Goal: Information Seeking & Learning: Compare options

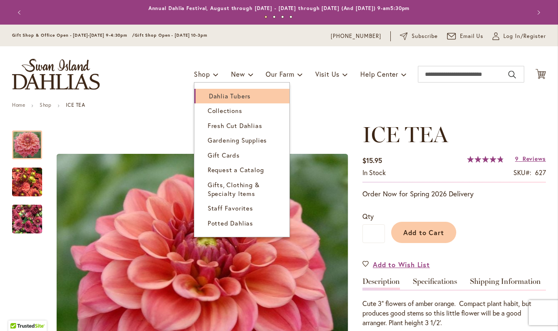
click at [220, 97] on span "Dahlia Tubers" at bounding box center [230, 96] width 42 height 8
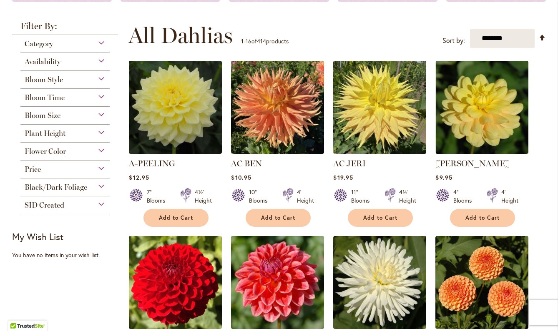
scroll to position [157, 0]
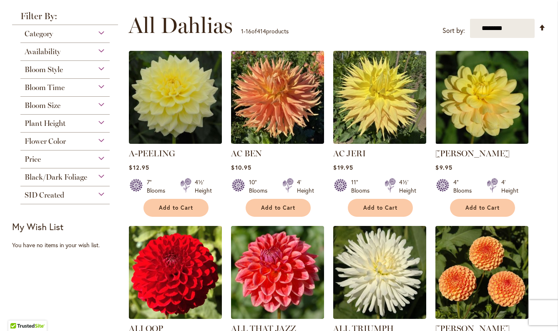
click at [72, 32] on div "Category" at bounding box center [64, 31] width 89 height 13
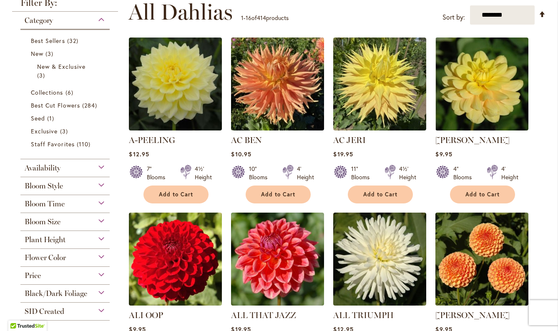
click at [44, 185] on span "Bloom Style" at bounding box center [44, 186] width 38 height 9
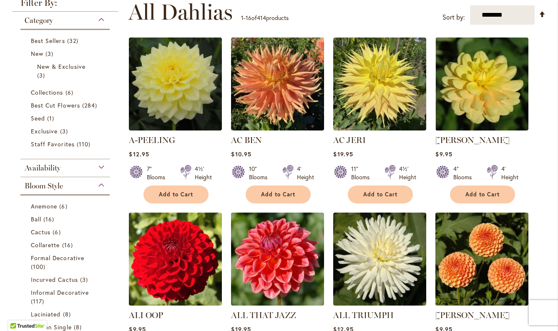
scroll to position [348, 0]
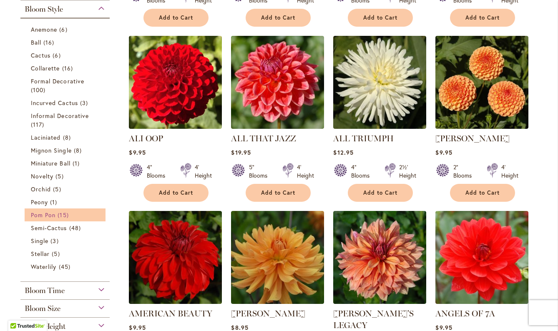
click at [60, 213] on span "15 items" at bounding box center [64, 215] width 13 height 9
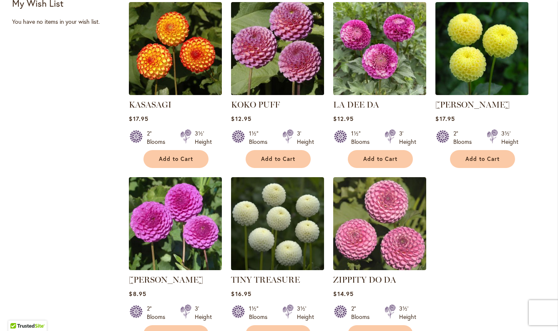
scroll to position [566, 0]
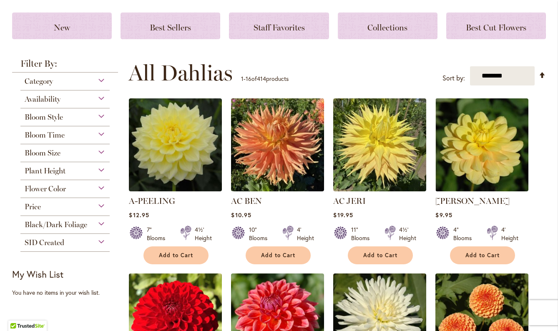
scroll to position [112, 0]
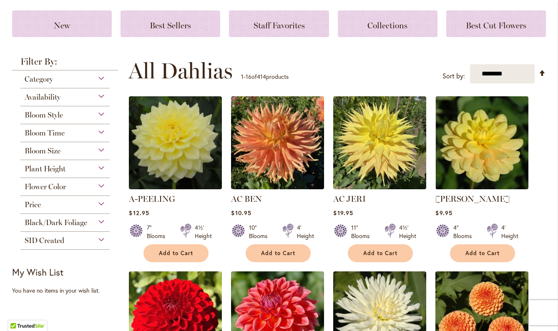
click at [53, 185] on span "Flower Color" at bounding box center [45, 186] width 41 height 9
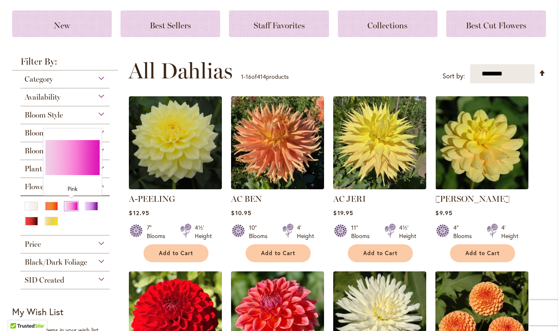
click at [72, 207] on div "Pink" at bounding box center [71, 206] width 13 height 9
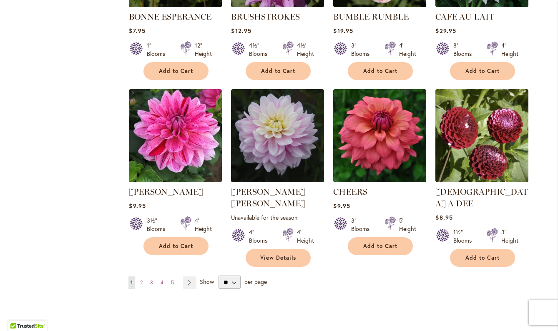
scroll to position [646, 0]
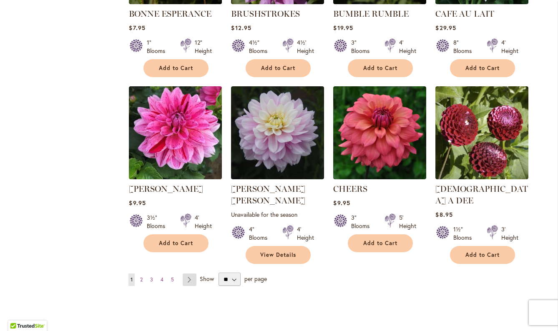
click at [187, 274] on link "Page Next" at bounding box center [190, 280] width 14 height 13
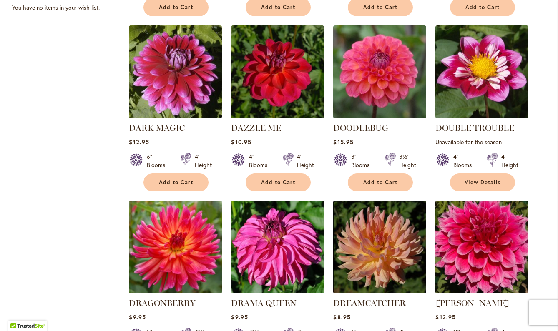
scroll to position [532, 0]
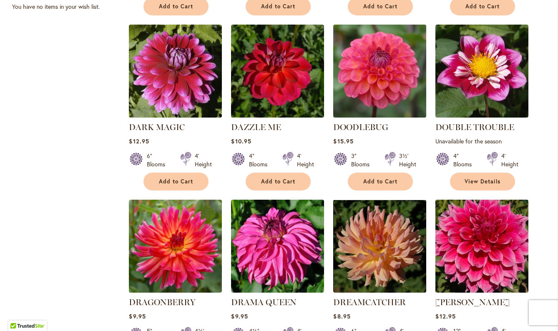
click at [386, 70] on img at bounding box center [380, 71] width 98 height 98
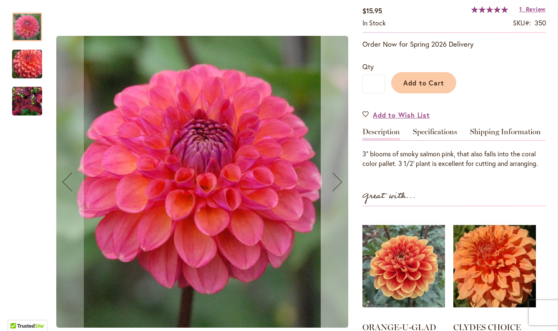
scroll to position [156, 0]
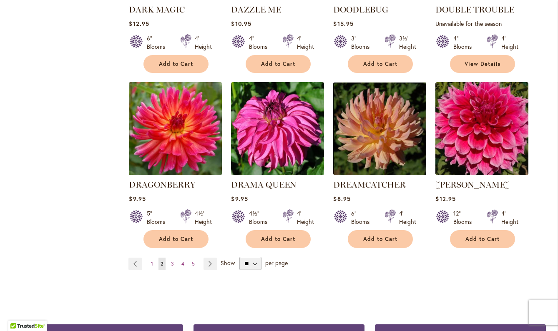
scroll to position [659, 0]
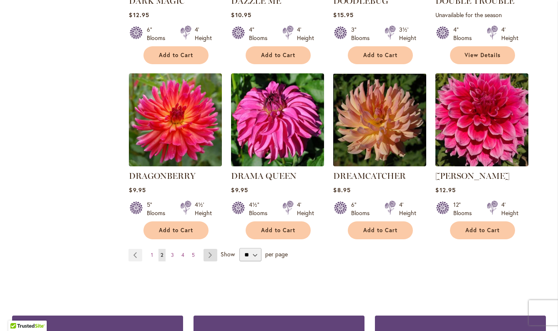
click at [211, 249] on link "Page Next" at bounding box center [211, 255] width 14 height 13
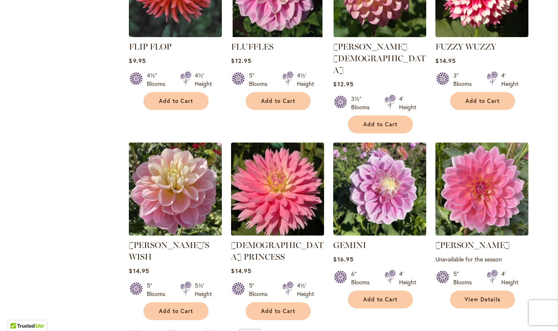
scroll to position [608, 0]
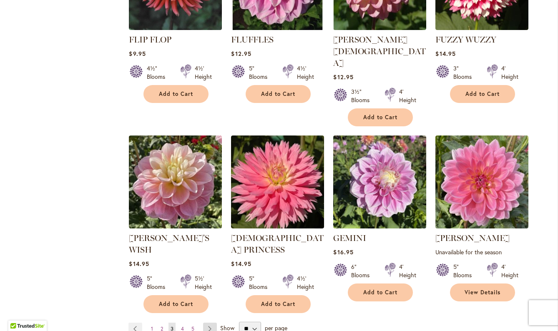
click at [214, 323] on link "Page Next" at bounding box center [210, 329] width 14 height 13
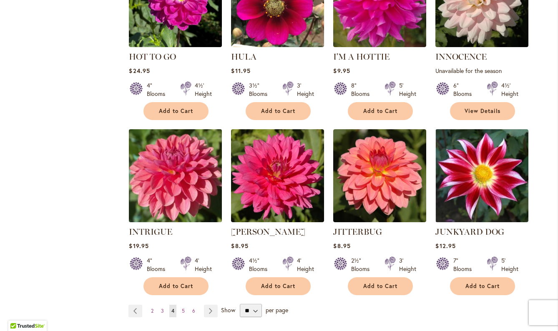
scroll to position [602, 0]
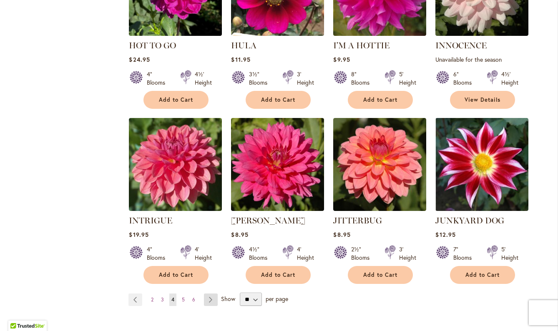
click at [210, 299] on link "Page Next" at bounding box center [211, 300] width 14 height 13
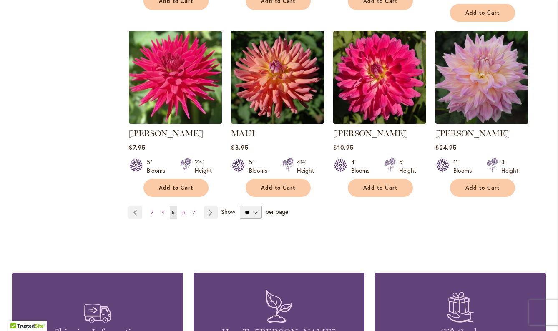
scroll to position [707, 0]
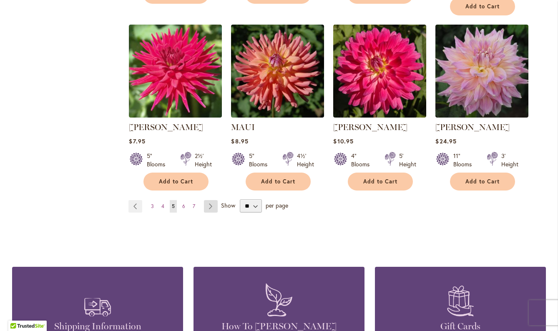
click at [210, 200] on link "Page Next" at bounding box center [211, 206] width 14 height 13
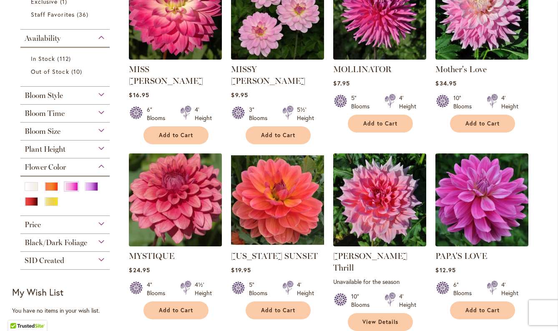
scroll to position [234, 0]
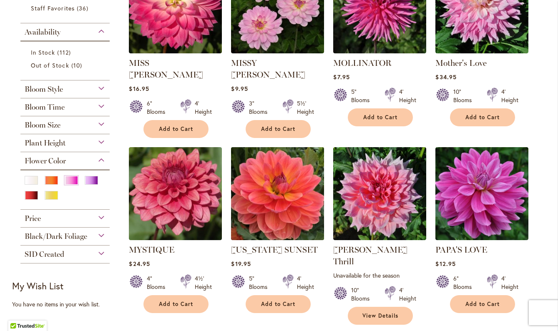
click at [297, 186] on img at bounding box center [278, 194] width 98 height 98
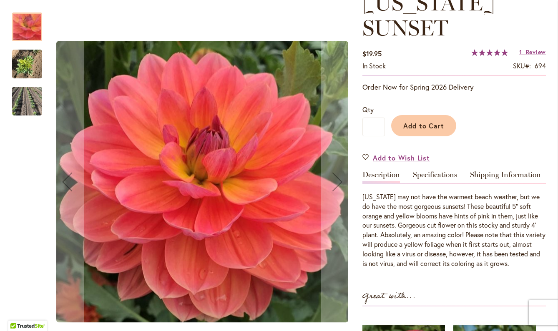
scroll to position [144, 0]
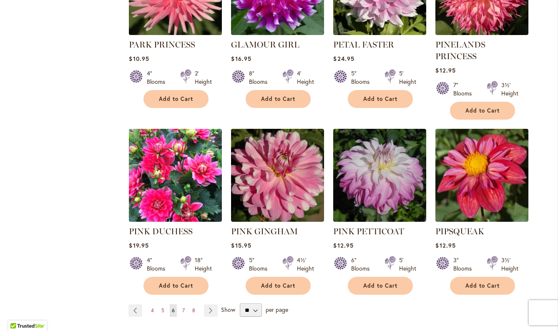
scroll to position [644, 0]
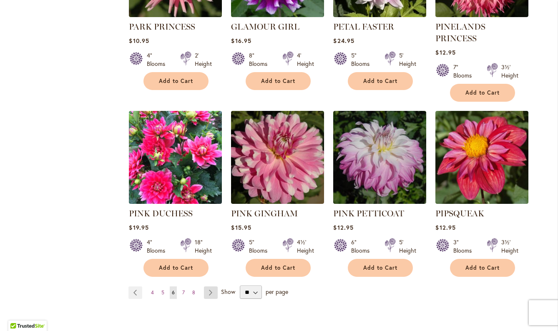
click at [209, 287] on link "Page Next" at bounding box center [211, 293] width 14 height 13
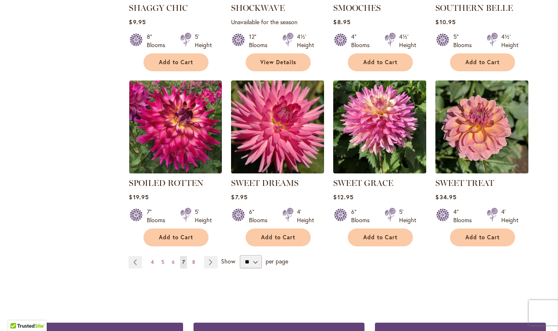
scroll to position [721, 0]
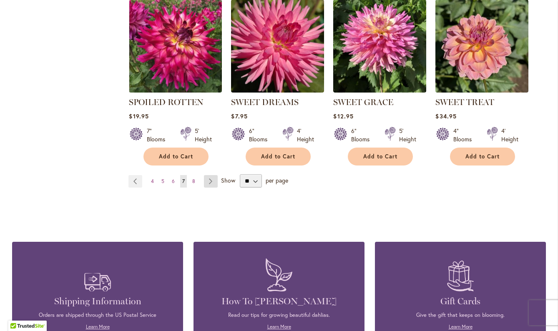
click at [212, 181] on link "Page Next" at bounding box center [211, 181] width 14 height 13
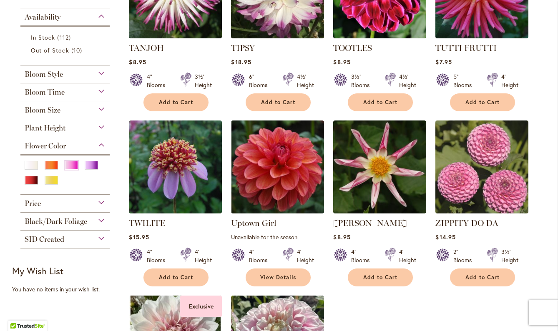
scroll to position [268, 0]
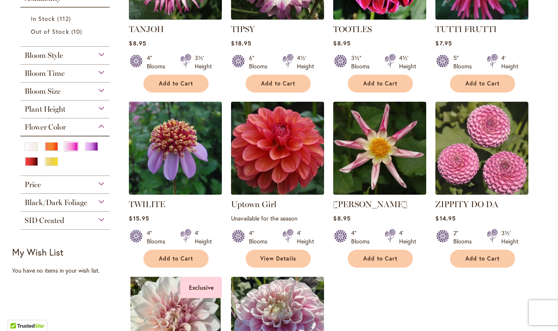
click at [267, 159] on img at bounding box center [278, 148] width 98 height 98
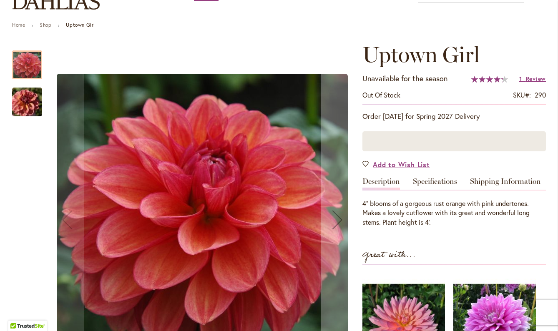
scroll to position [184, 0]
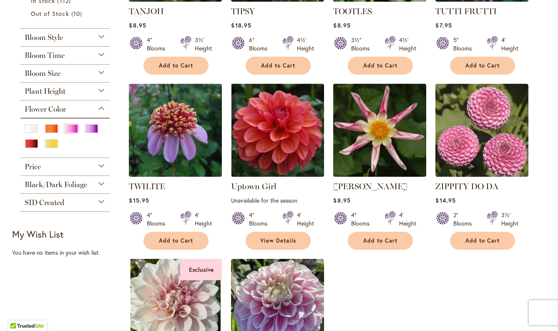
scroll to position [285, 0]
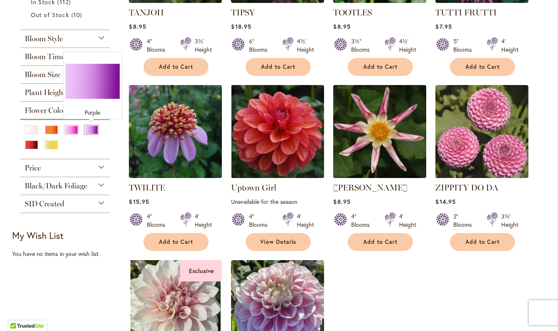
click at [91, 130] on div "Purple" at bounding box center [91, 130] width 13 height 9
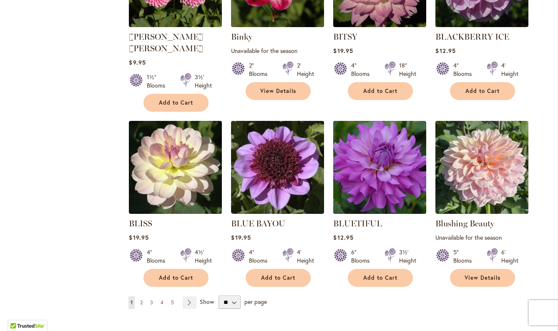
scroll to position [629, 0]
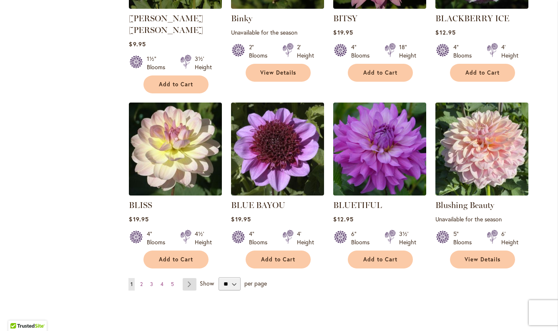
click at [189, 278] on link "Page Next" at bounding box center [190, 284] width 14 height 13
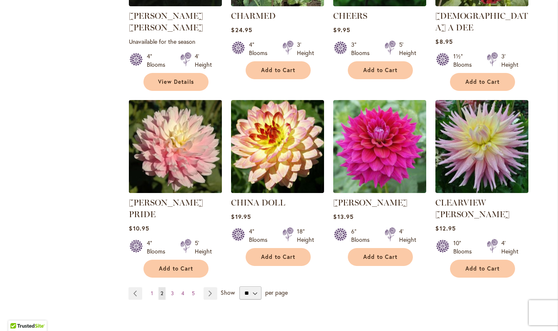
scroll to position [633, 0]
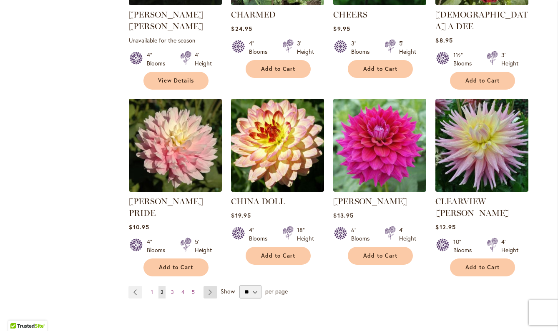
click at [209, 286] on link "Page Next" at bounding box center [211, 292] width 14 height 13
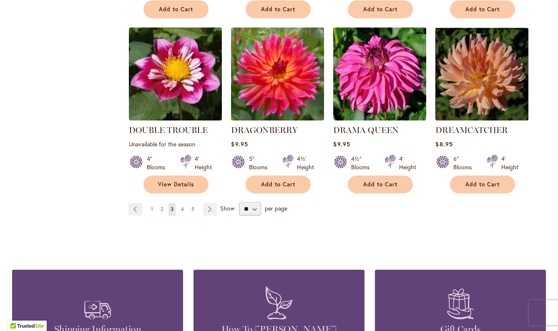
scroll to position [722, 0]
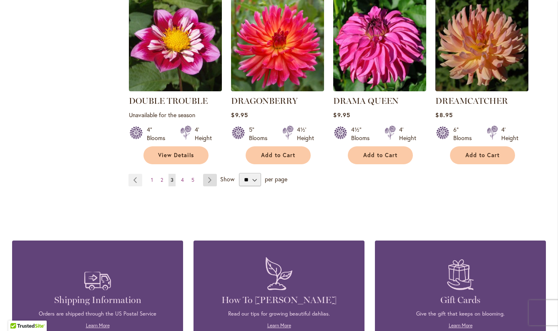
click at [209, 180] on link "Page Next" at bounding box center [210, 180] width 14 height 13
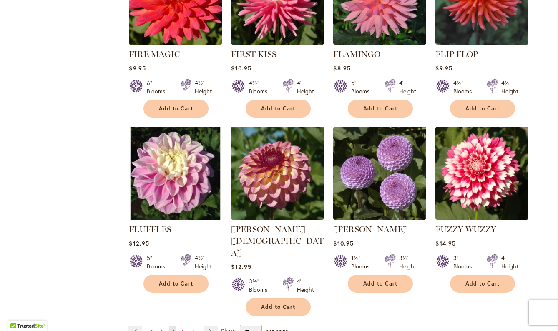
scroll to position [614, 0]
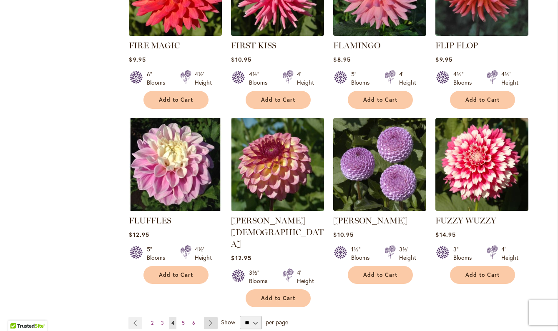
click at [211, 317] on link "Page Next" at bounding box center [211, 323] width 14 height 13
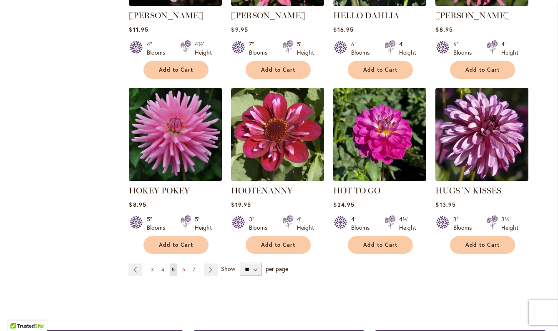
scroll to position [644, 0]
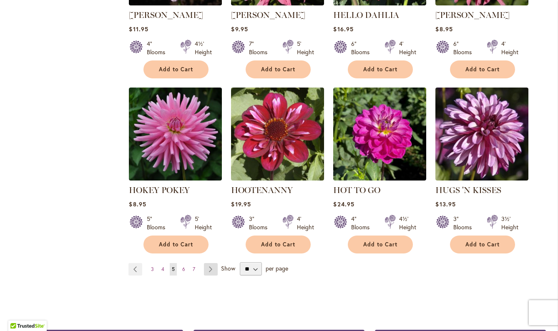
click at [211, 263] on link "Page Next" at bounding box center [211, 269] width 14 height 13
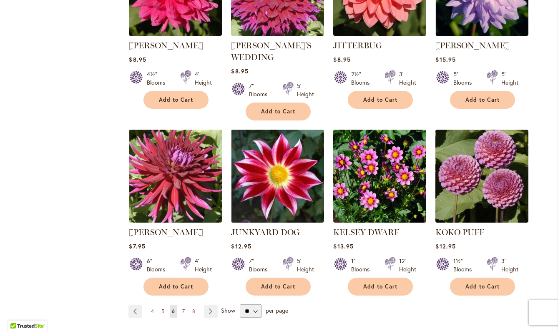
scroll to position [626, 0]
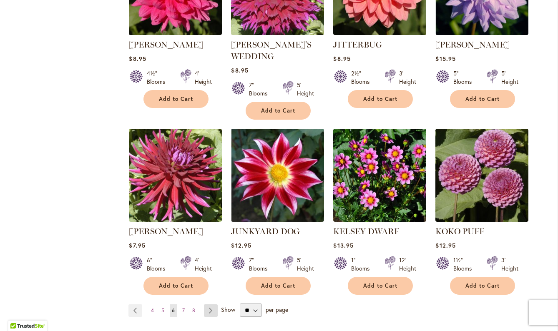
click at [214, 305] on link "Page Next" at bounding box center [211, 311] width 14 height 13
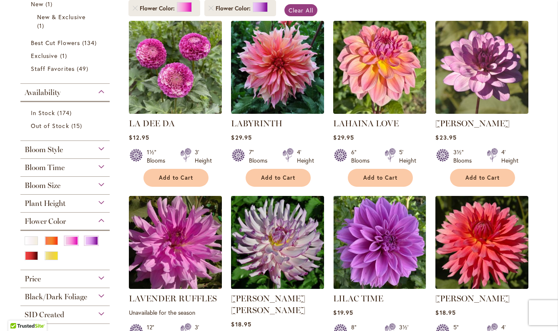
scroll to position [173, 0]
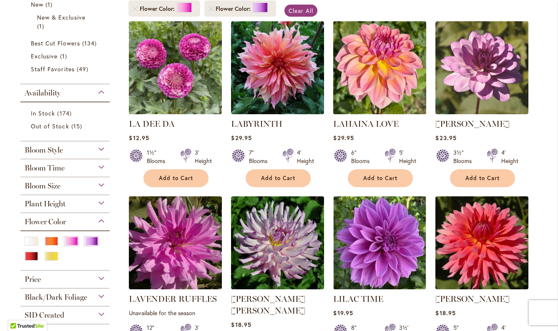
click at [376, 68] on img at bounding box center [380, 68] width 98 height 98
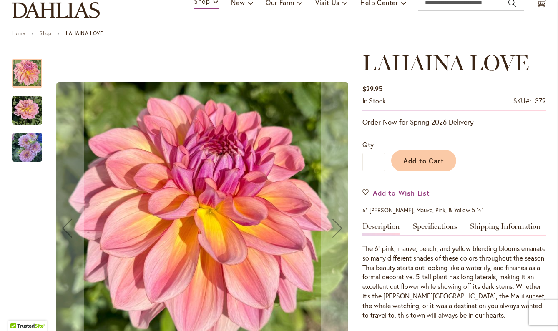
scroll to position [72, 0]
click at [20, 116] on img "LAHAINA LOVE" at bounding box center [27, 110] width 30 height 30
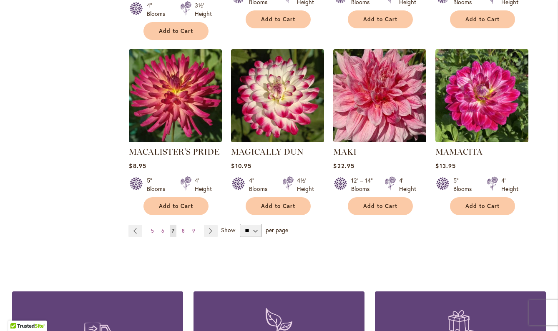
scroll to position [710, 0]
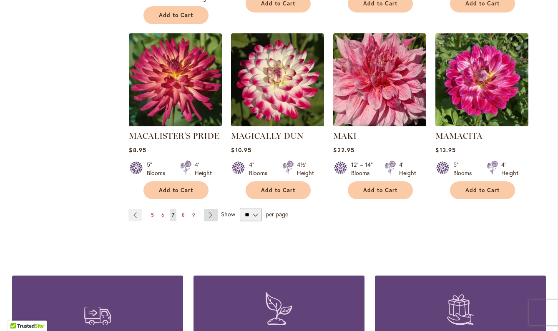
click at [208, 209] on link "Page Next" at bounding box center [211, 215] width 14 height 13
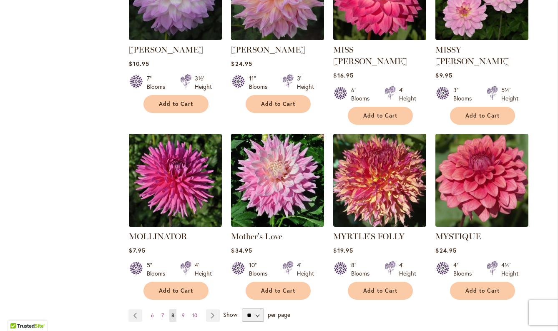
scroll to position [613, 0]
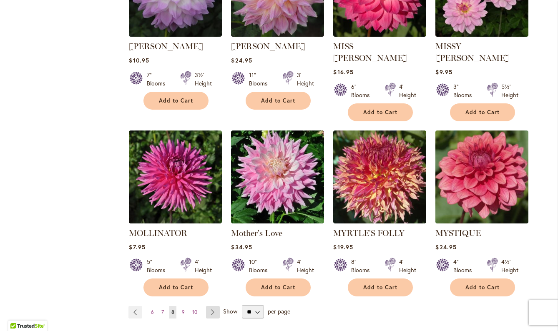
click at [210, 306] on link "Page Next" at bounding box center [213, 312] width 14 height 13
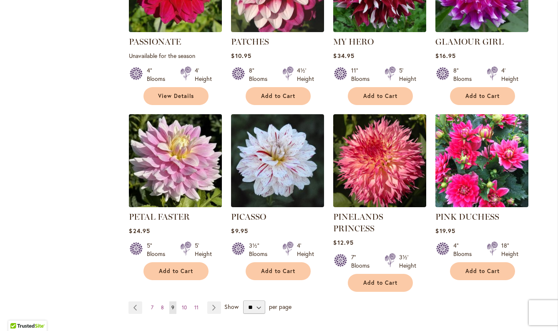
scroll to position [633, 0]
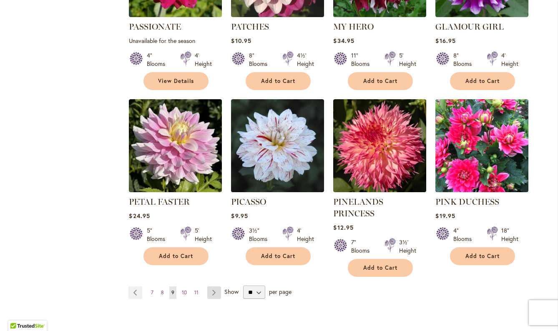
click at [212, 287] on link "Page Next" at bounding box center [214, 293] width 14 height 13
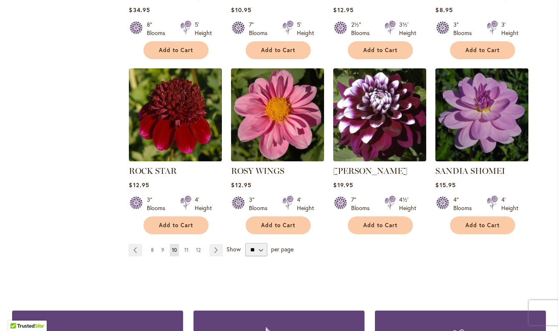
scroll to position [652, 0]
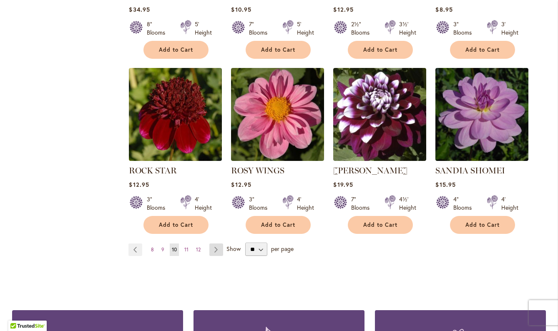
click at [215, 244] on link "Page Next" at bounding box center [217, 250] width 14 height 13
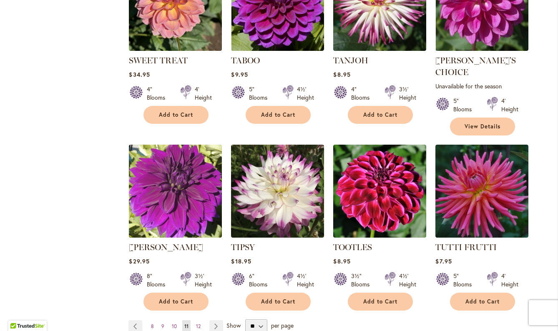
scroll to position [638, 0]
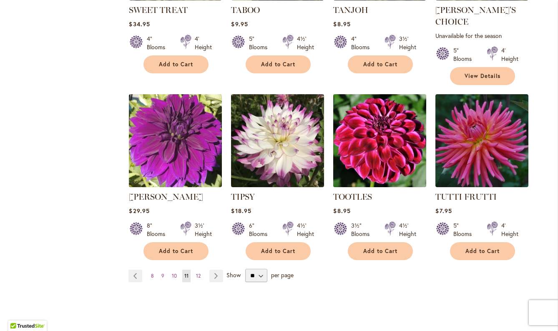
click at [373, 157] on img at bounding box center [380, 141] width 98 height 98
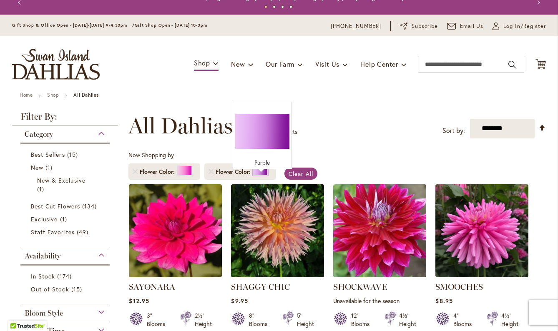
scroll to position [15, 0]
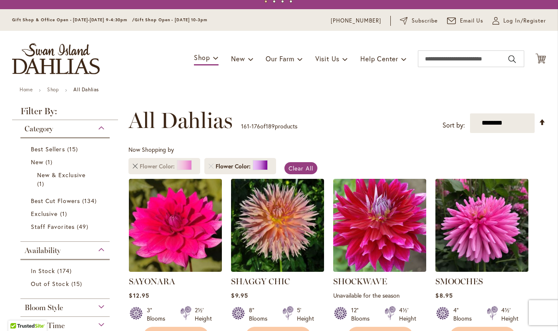
click at [136, 164] on link "Remove Flower Color Pink" at bounding box center [135, 166] width 5 height 5
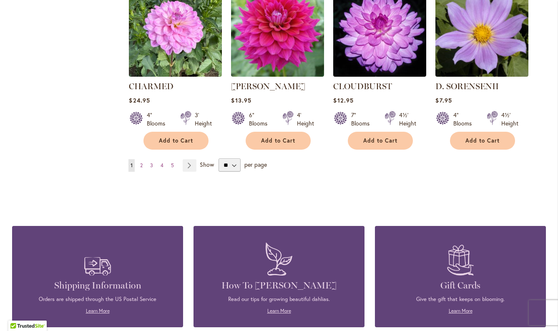
scroll to position [794, 0]
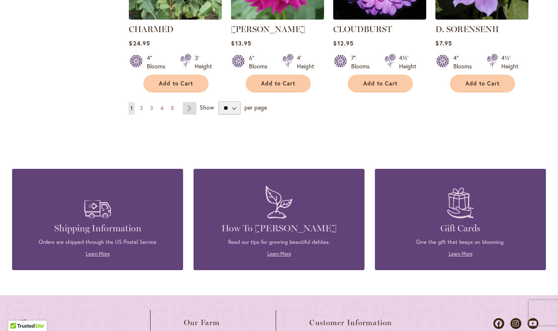
click at [190, 108] on link "Page Next" at bounding box center [190, 108] width 14 height 13
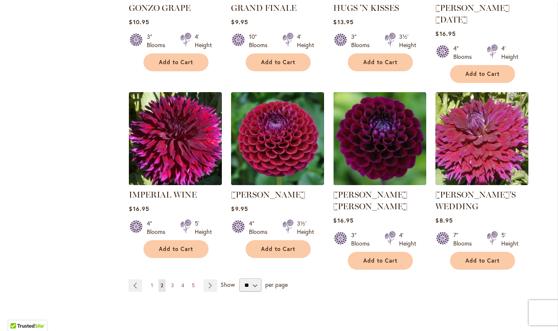
scroll to position [661, 0]
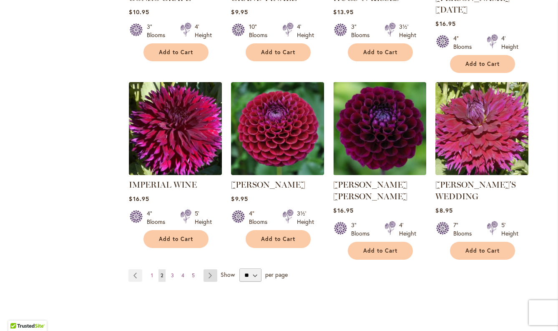
click at [212, 270] on link "Page Next" at bounding box center [211, 276] width 14 height 13
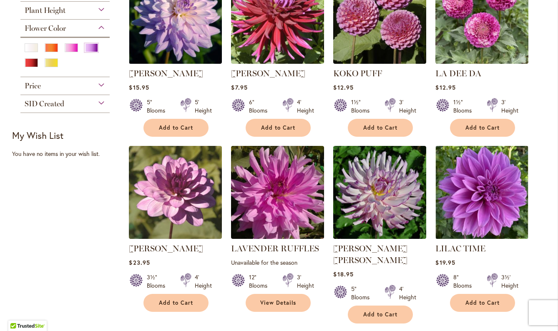
scroll to position [231, 0]
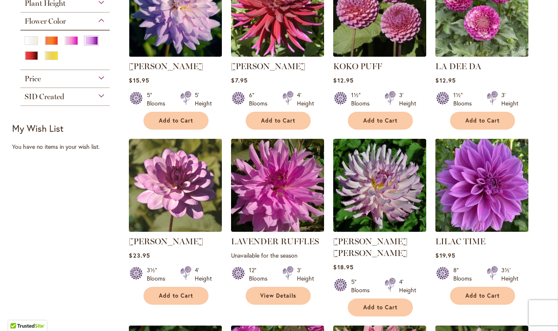
click at [471, 199] on img at bounding box center [483, 185] width 98 height 98
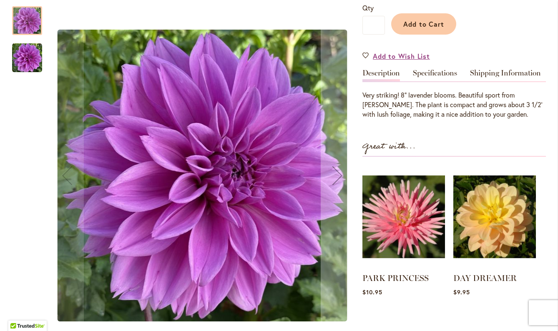
scroll to position [229, 0]
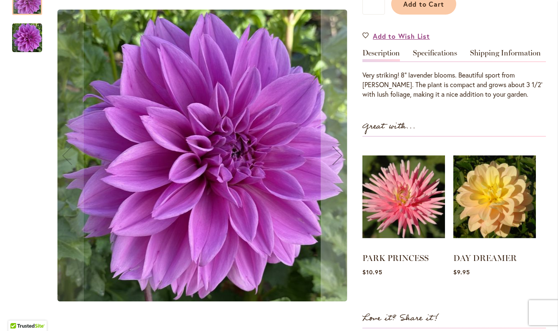
click at [31, 37] on img "Lilac Time" at bounding box center [27, 38] width 30 height 30
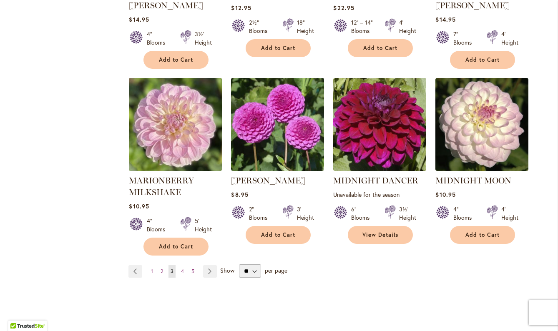
scroll to position [668, 0]
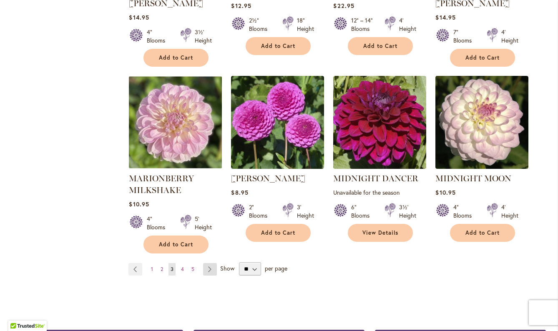
click at [212, 263] on link "Page Next" at bounding box center [210, 269] width 14 height 13
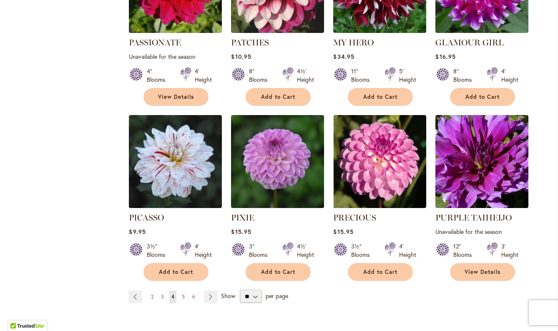
scroll to position [628, 0]
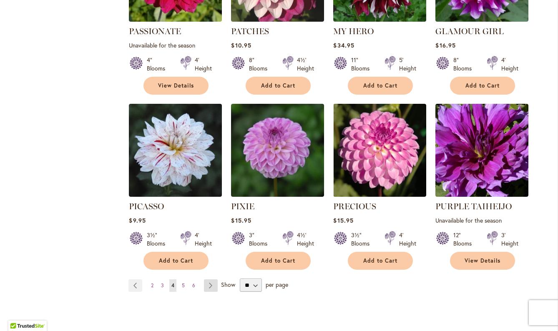
click at [212, 280] on link "Page Next" at bounding box center [211, 286] width 14 height 13
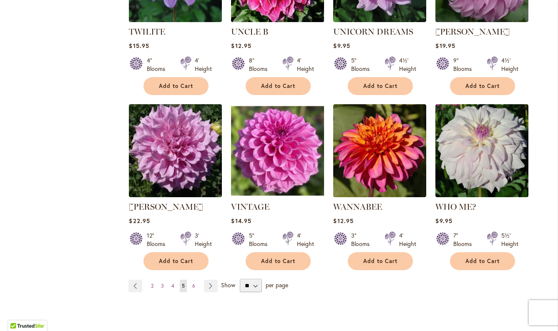
scroll to position [638, 0]
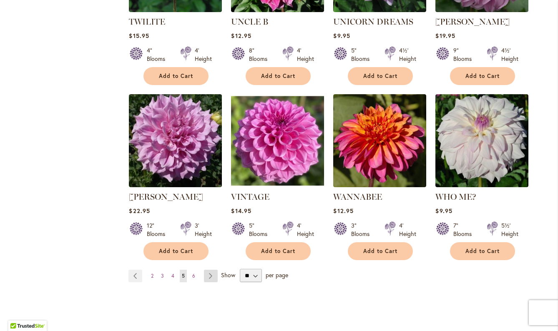
click at [211, 270] on link "Page Next" at bounding box center [211, 276] width 14 height 13
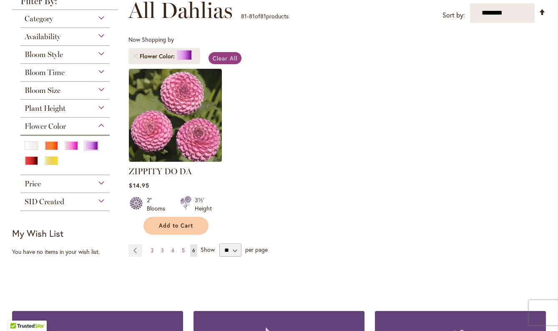
scroll to position [147, 0]
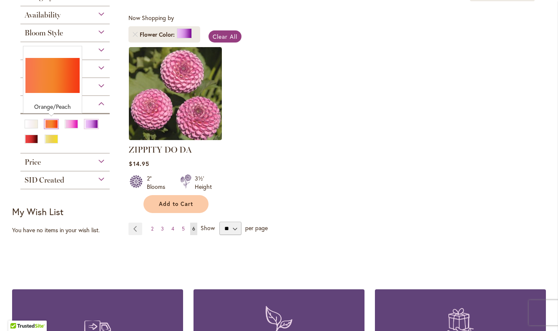
click at [50, 123] on div "Orange/Peach" at bounding box center [51, 124] width 13 height 9
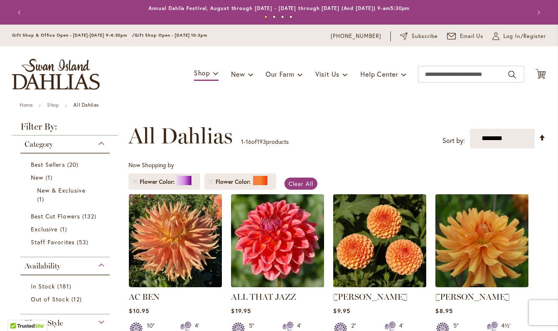
click at [131, 180] on li "Flower Color" at bounding box center [165, 182] width 72 height 16
click at [137, 180] on link "Remove Flower Color Purple" at bounding box center [135, 181] width 5 height 5
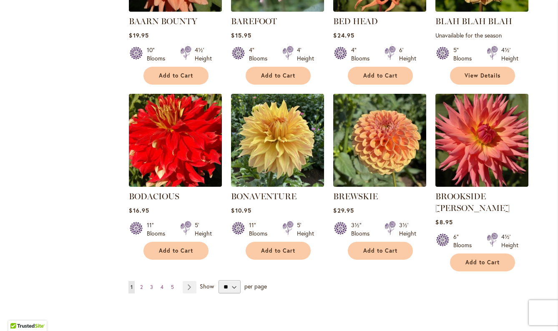
scroll to position [646, 0]
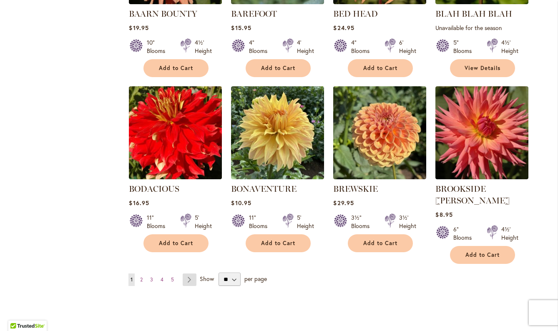
click at [192, 274] on link "Page Next" at bounding box center [190, 280] width 14 height 13
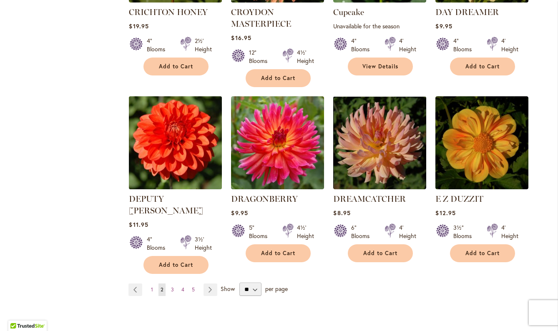
scroll to position [639, 0]
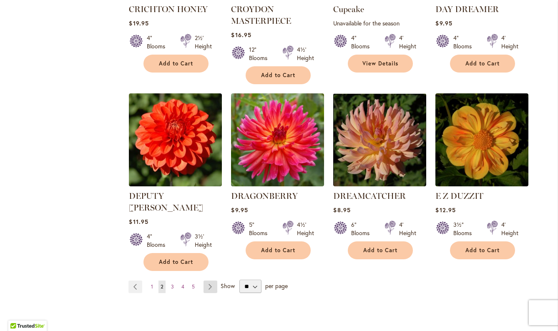
click at [212, 281] on link "Page Next" at bounding box center [211, 287] width 14 height 13
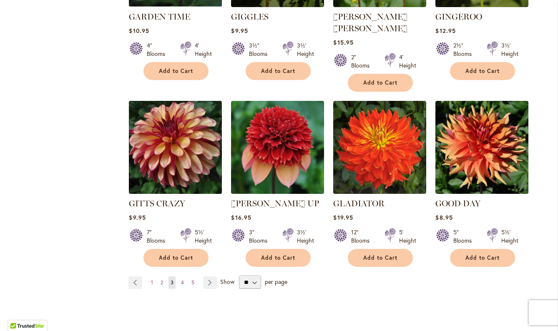
scroll to position [642, 0]
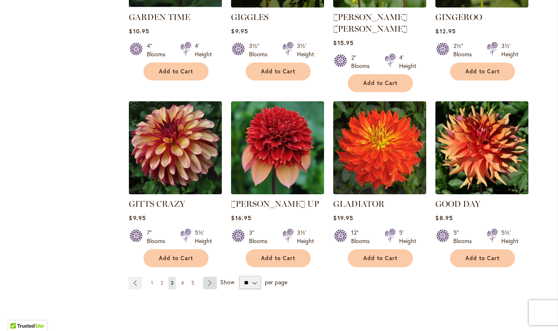
click at [213, 277] on link "Page Next" at bounding box center [210, 283] width 14 height 13
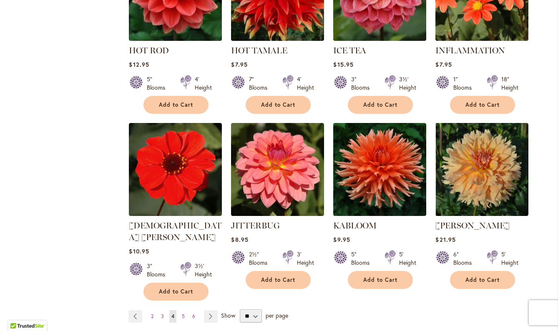
scroll to position [611, 0]
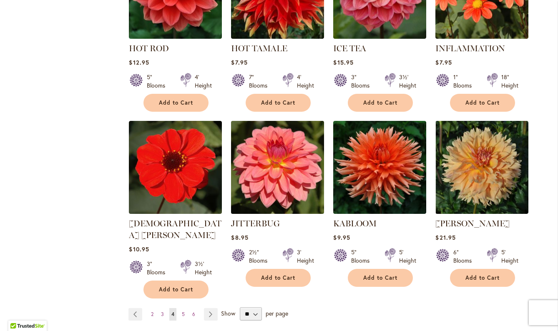
click at [275, 194] on img at bounding box center [278, 168] width 98 height 98
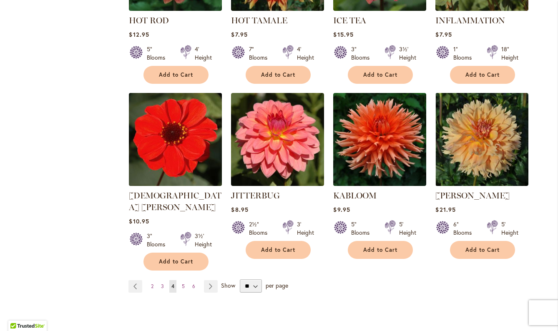
scroll to position [639, 0]
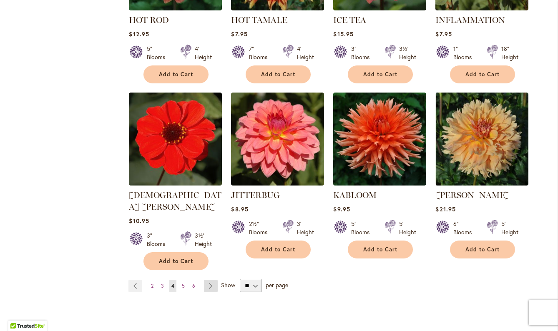
click at [208, 280] on link "Page Next" at bounding box center [211, 286] width 14 height 13
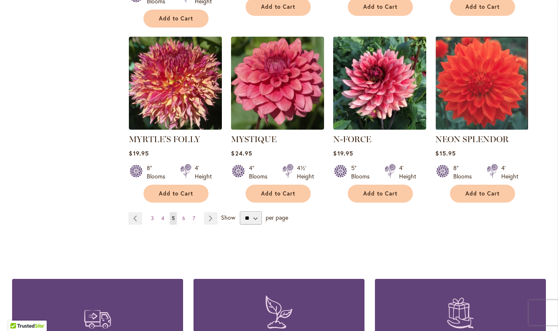
scroll to position [697, 0]
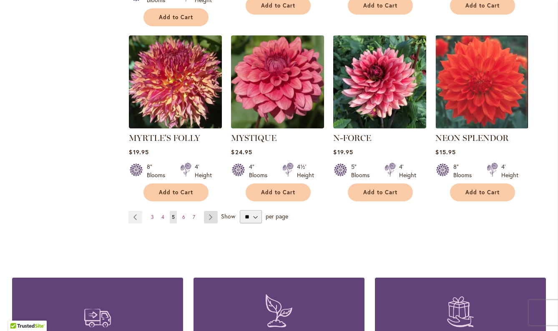
click at [211, 211] on link "Page Next" at bounding box center [211, 217] width 14 height 13
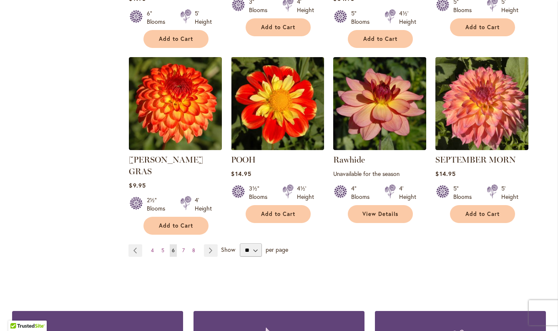
scroll to position [676, 0]
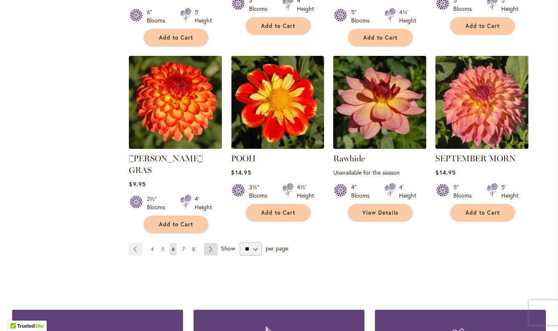
click at [213, 243] on link "Page Next" at bounding box center [211, 249] width 14 height 13
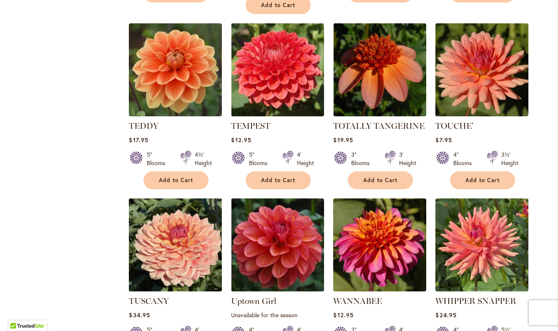
scroll to position [542, 0]
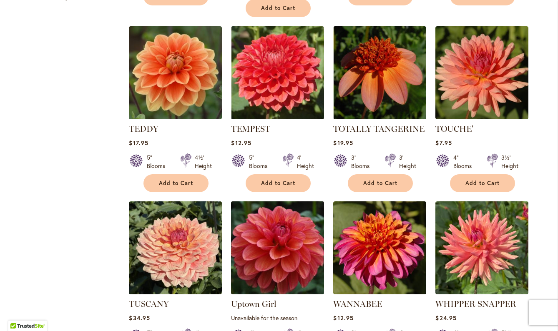
click at [270, 248] on img at bounding box center [278, 248] width 98 height 98
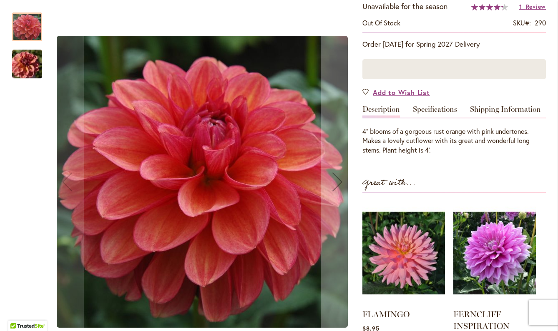
scroll to position [159, 0]
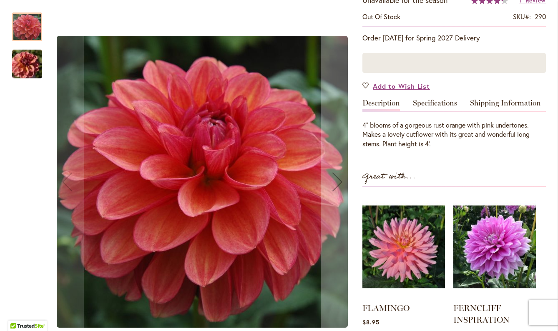
click at [20, 56] on img "Uptown Girl" at bounding box center [27, 64] width 60 height 40
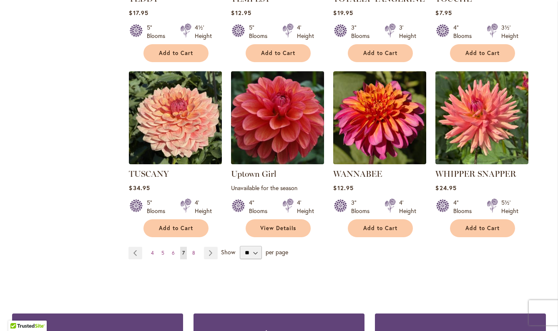
scroll to position [703, 0]
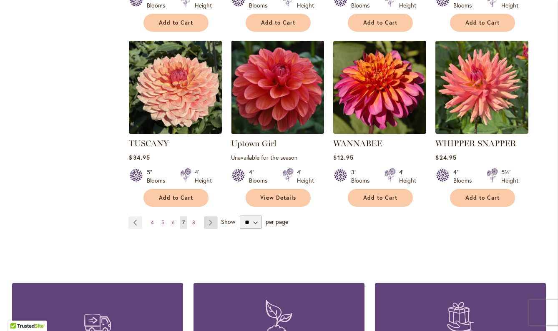
click at [212, 217] on link "Page Next" at bounding box center [211, 223] width 14 height 13
